Goal: Navigation & Orientation: Find specific page/section

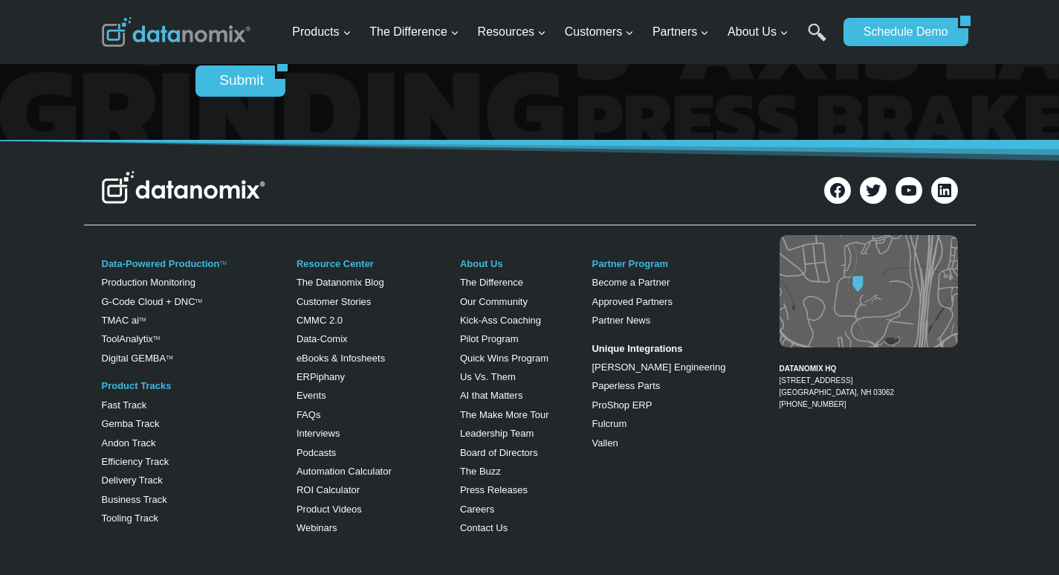
scroll to position [2694, 0]
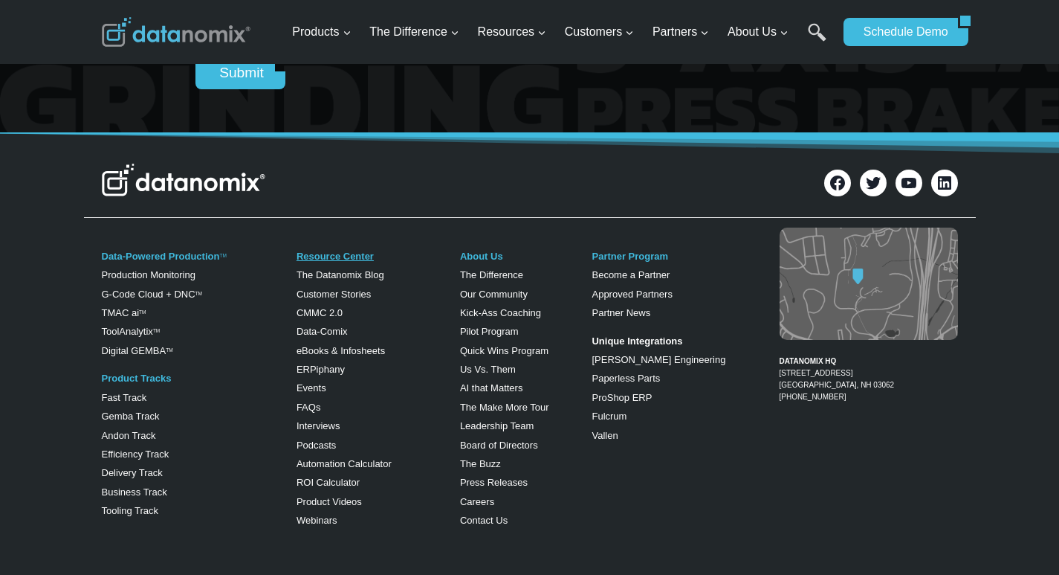
click at [304, 262] on link "Resource Center" at bounding box center [335, 255] width 77 height 11
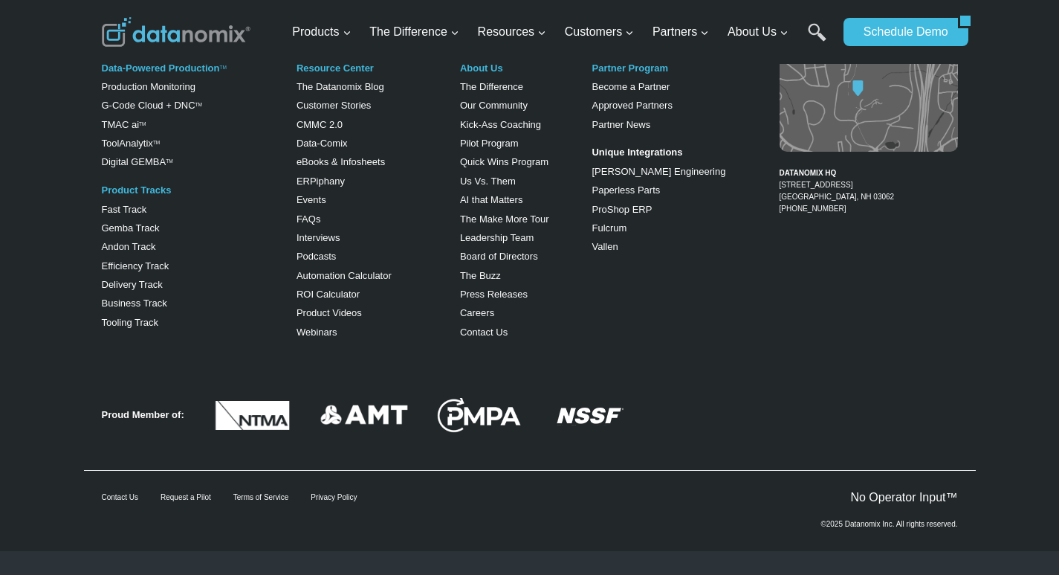
scroll to position [3623, 0]
click at [436, 186] on p "ERPiphany" at bounding box center [367, 181] width 140 height 9
click at [148, 47] on img at bounding box center [176, 32] width 149 height 30
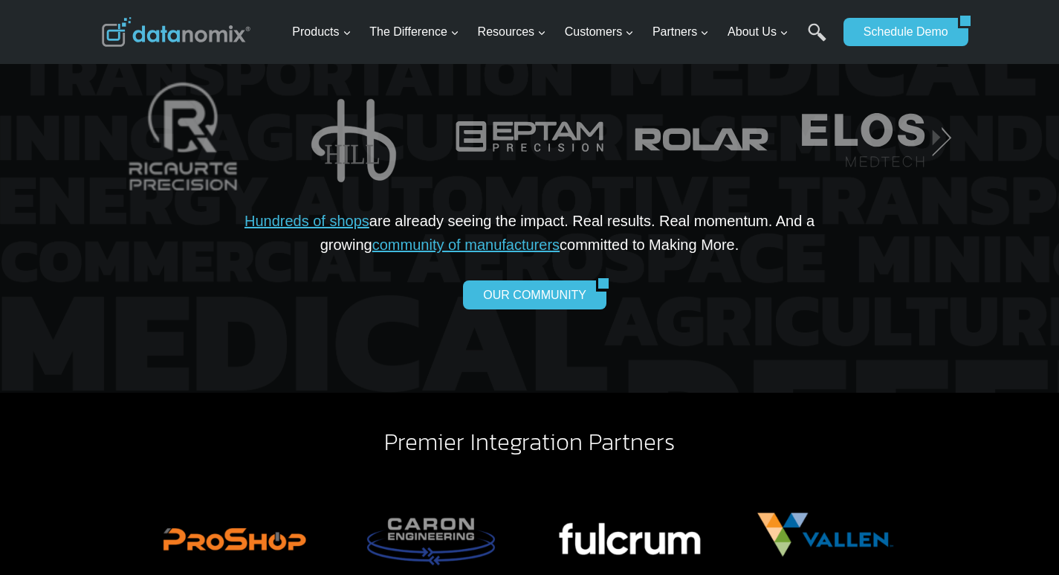
scroll to position [3035, 0]
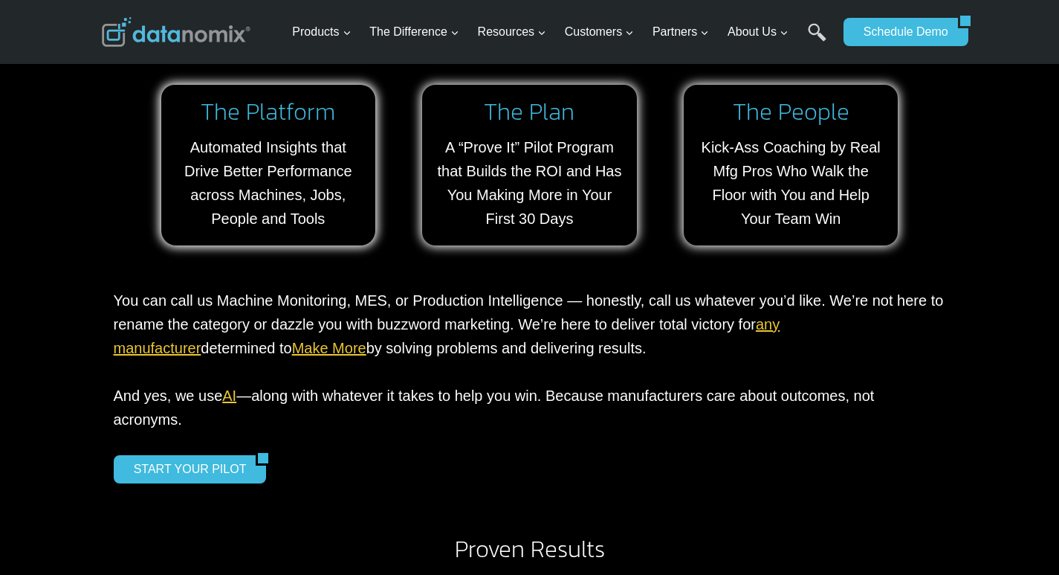
scroll to position [1455, 0]
